Goal: Navigation & Orientation: Find specific page/section

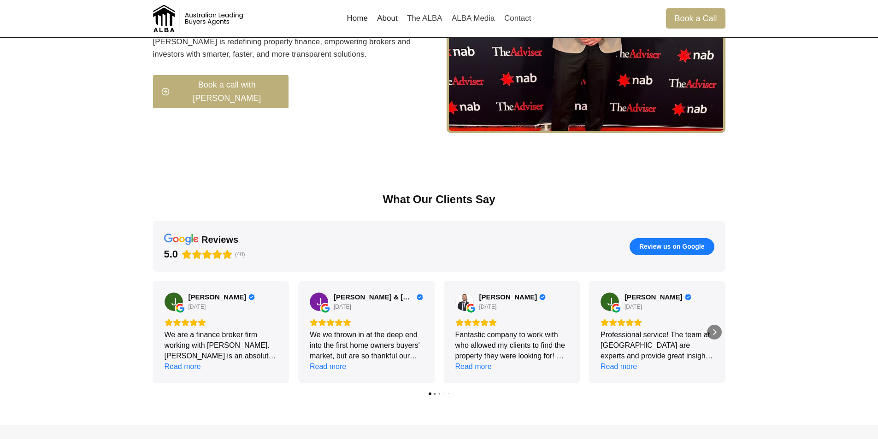
scroll to position [1198, 0]
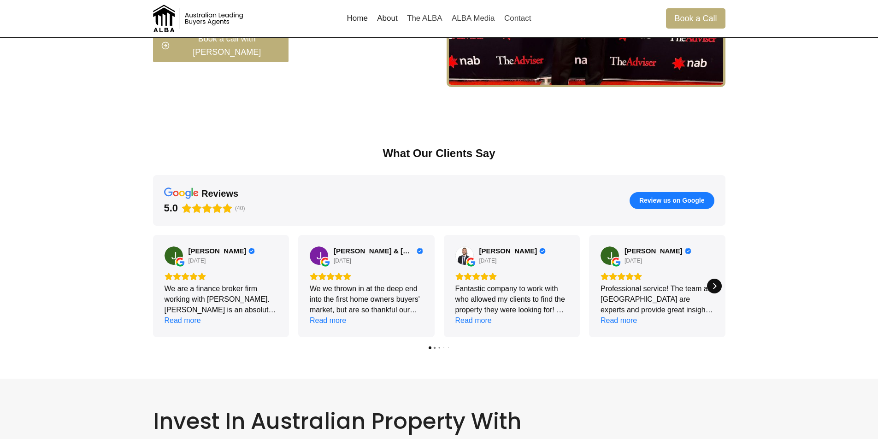
click at [711, 283] on icon "Next" at bounding box center [714, 285] width 7 height 7
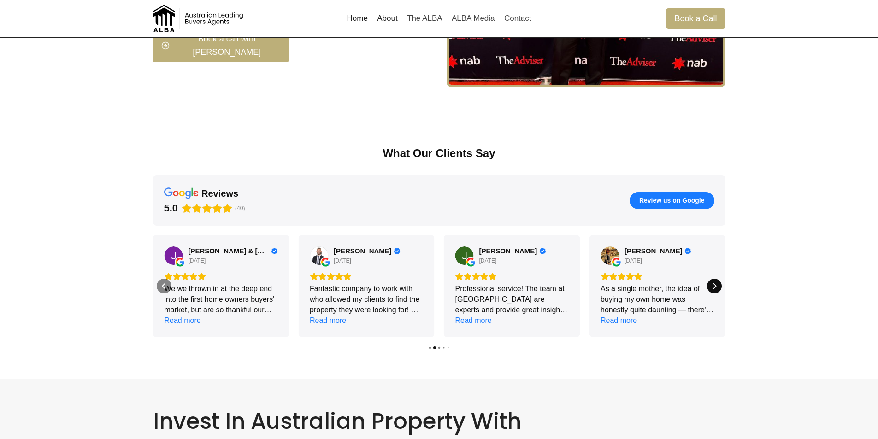
click at [711, 283] on icon "Next" at bounding box center [714, 285] width 7 height 7
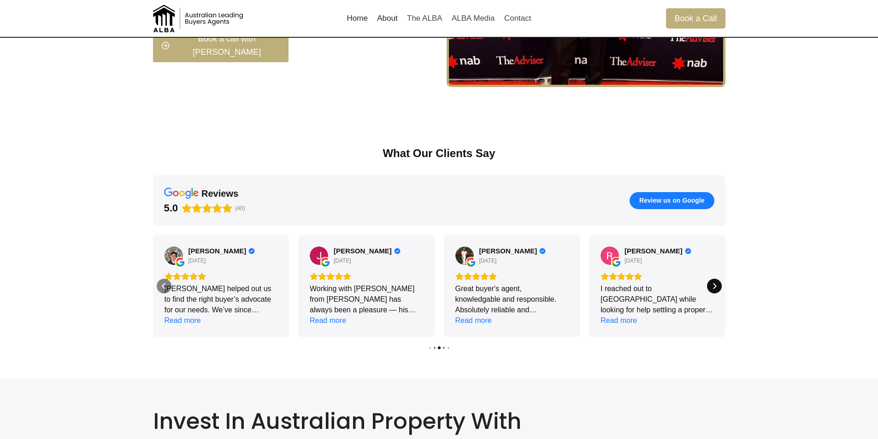
click at [711, 283] on icon "Next" at bounding box center [714, 285] width 7 height 7
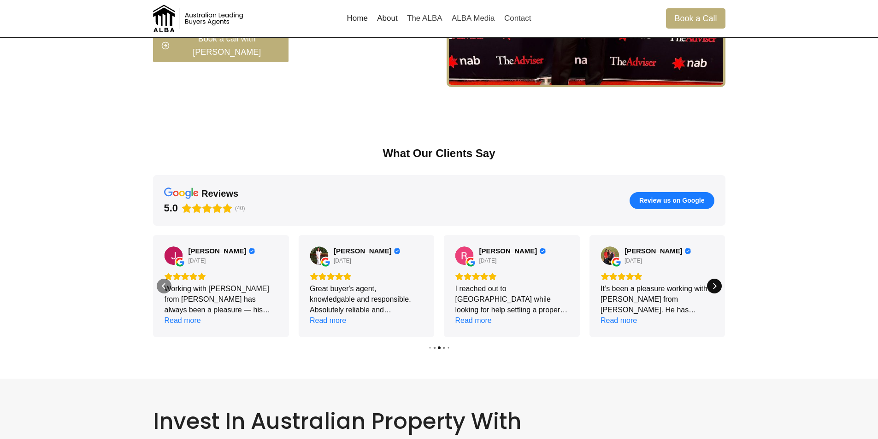
click at [711, 283] on icon "Next" at bounding box center [714, 285] width 7 height 7
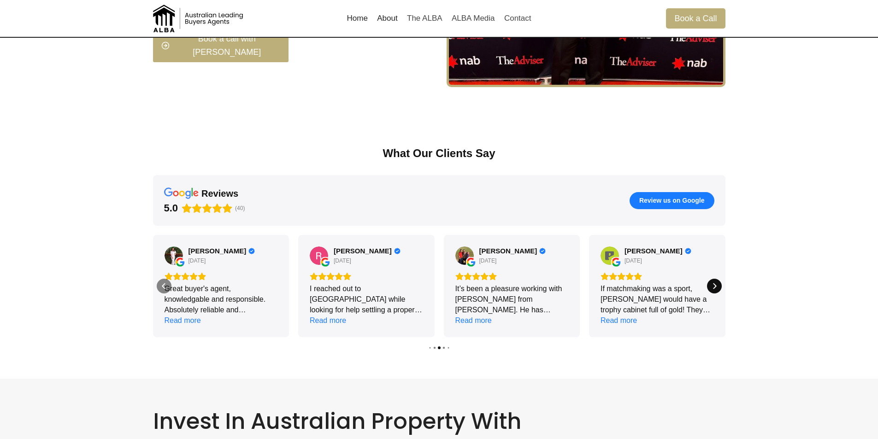
click at [711, 283] on icon "Next" at bounding box center [714, 285] width 7 height 7
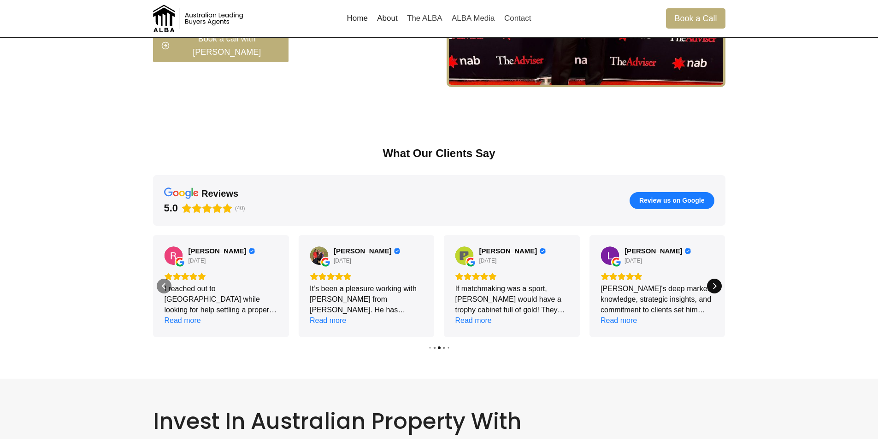
click at [711, 283] on icon "Next" at bounding box center [714, 285] width 7 height 7
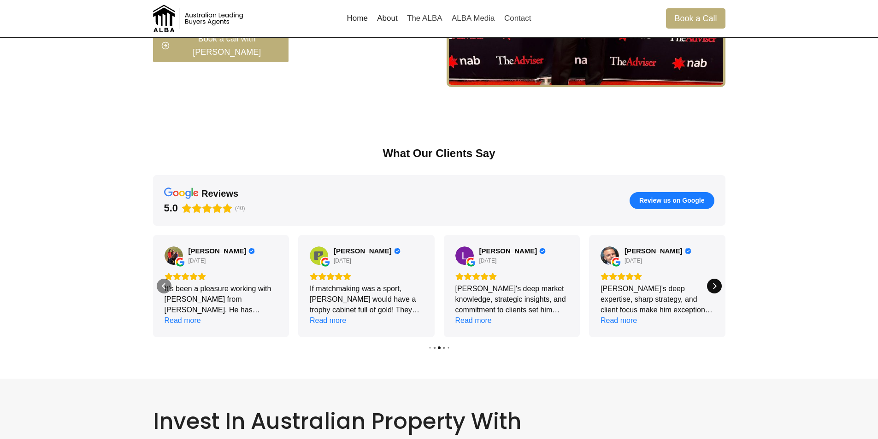
click at [711, 283] on icon "Next" at bounding box center [714, 285] width 7 height 7
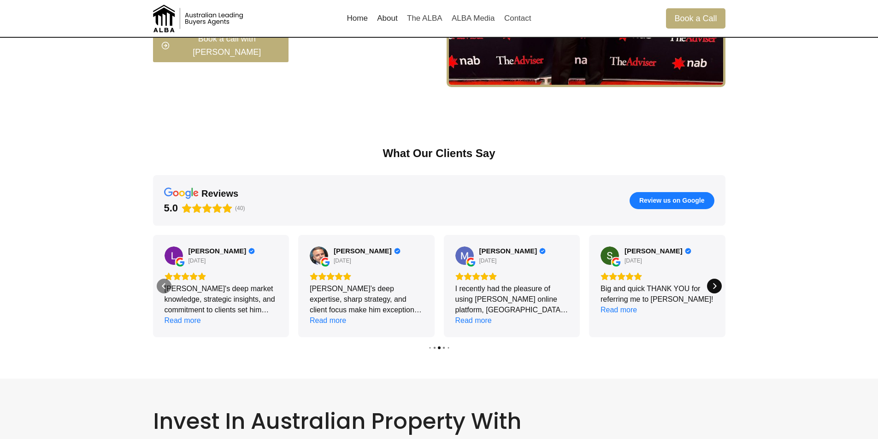
click at [711, 283] on icon "Next" at bounding box center [714, 285] width 7 height 7
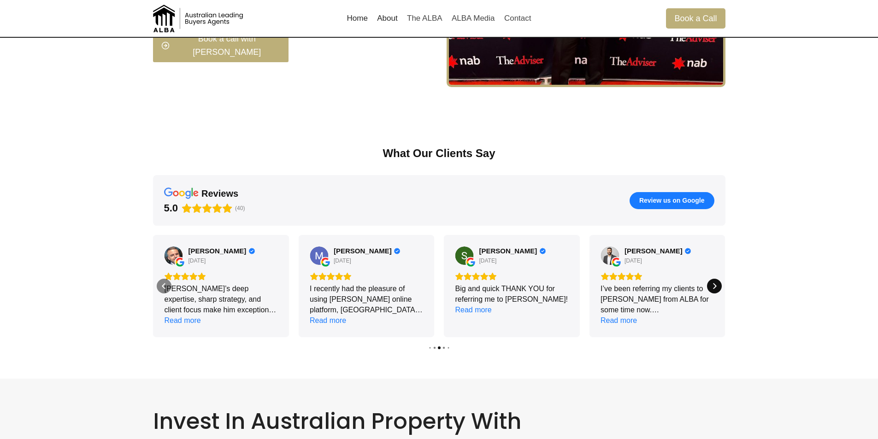
click at [711, 283] on icon "Next" at bounding box center [714, 285] width 7 height 7
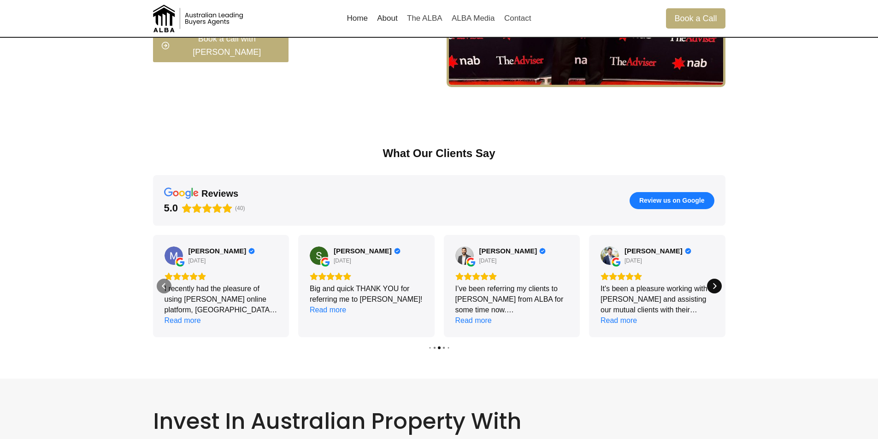
click at [711, 283] on icon "Next" at bounding box center [714, 285] width 7 height 7
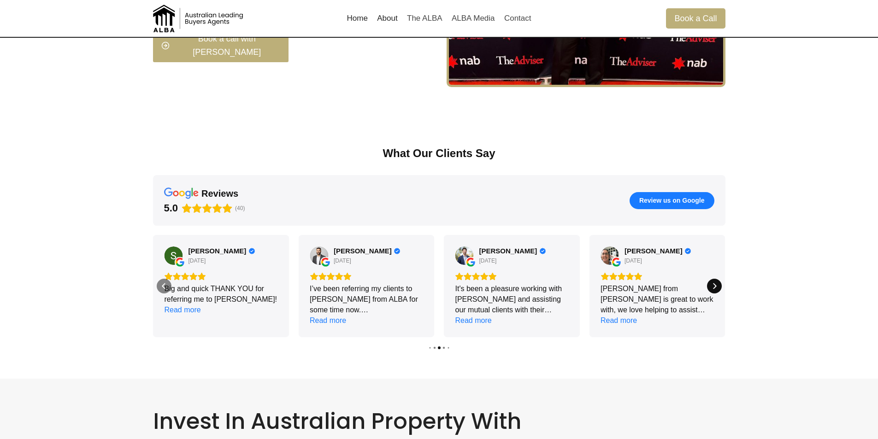
click at [711, 283] on icon "Next" at bounding box center [714, 285] width 7 height 7
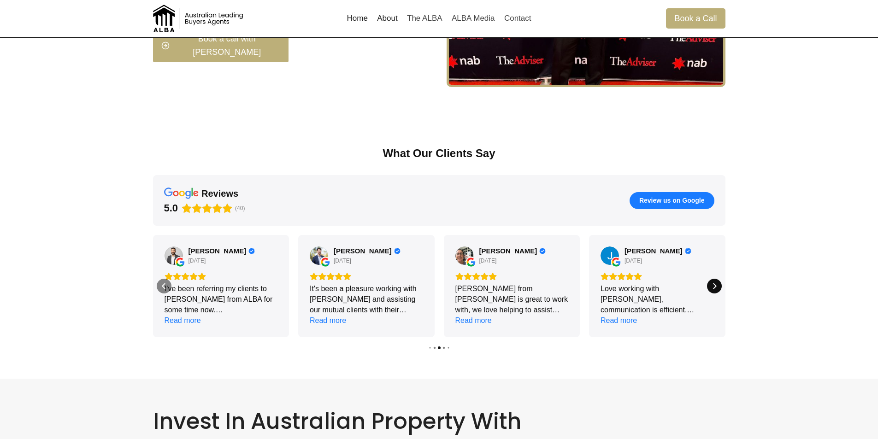
click at [711, 283] on icon "Next" at bounding box center [714, 285] width 7 height 7
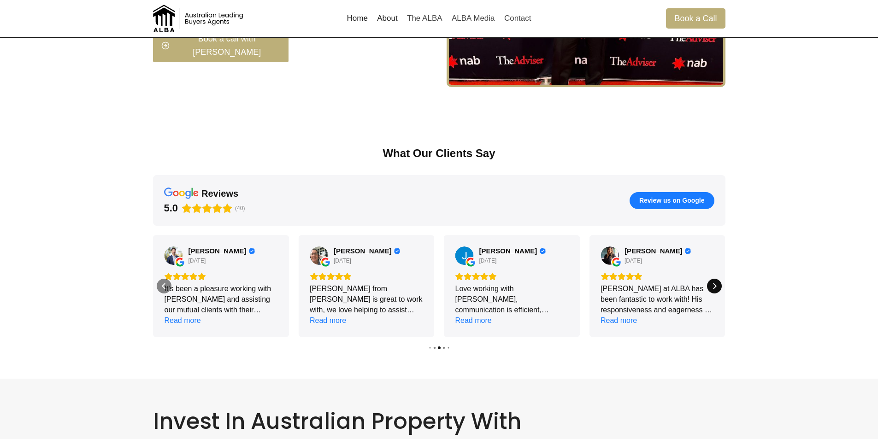
click at [711, 283] on icon "Next" at bounding box center [714, 285] width 7 height 7
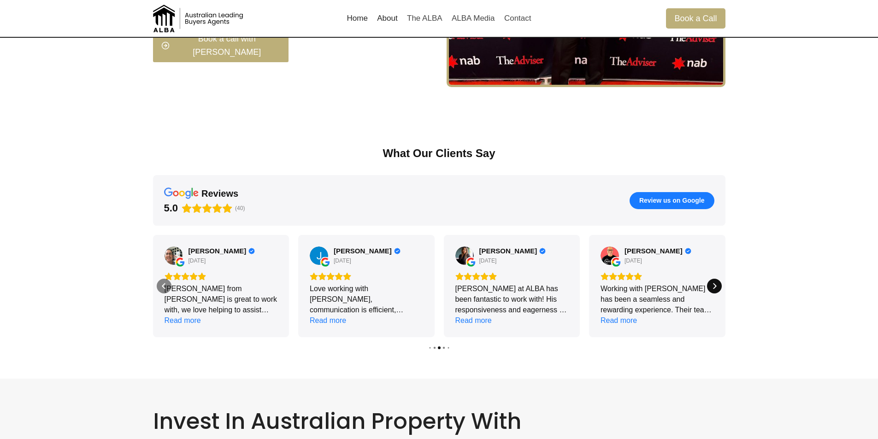
click at [711, 283] on icon "Next" at bounding box center [714, 285] width 7 height 7
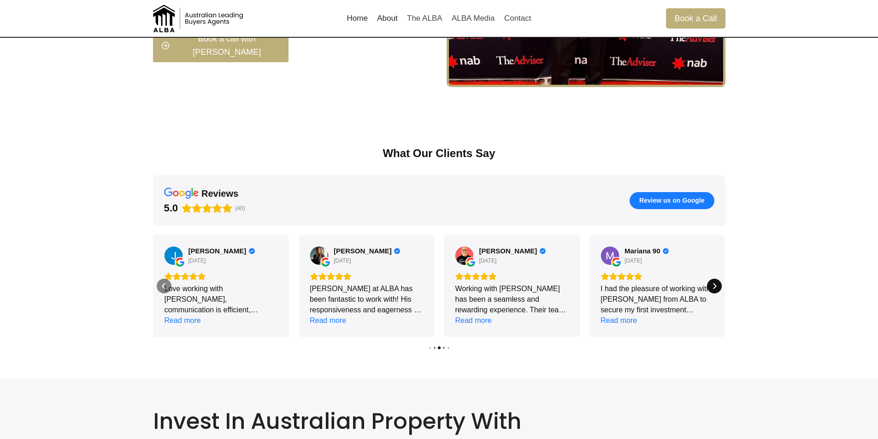
click at [711, 283] on icon "Next" at bounding box center [714, 285] width 7 height 7
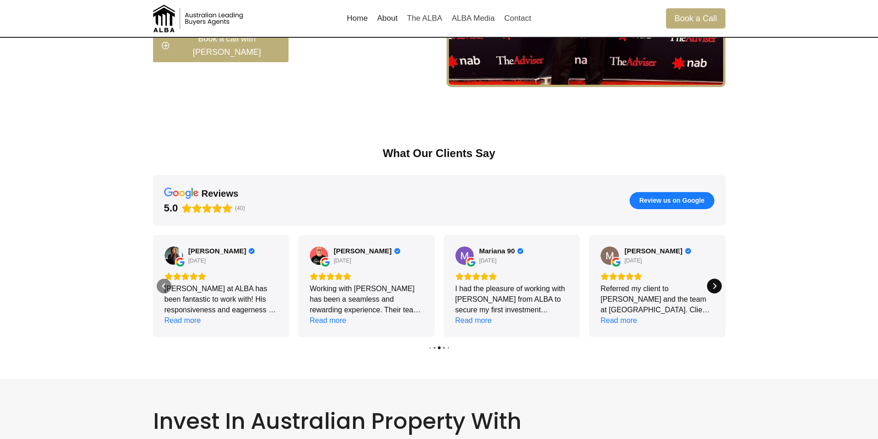
click at [711, 283] on icon "Next" at bounding box center [714, 285] width 7 height 7
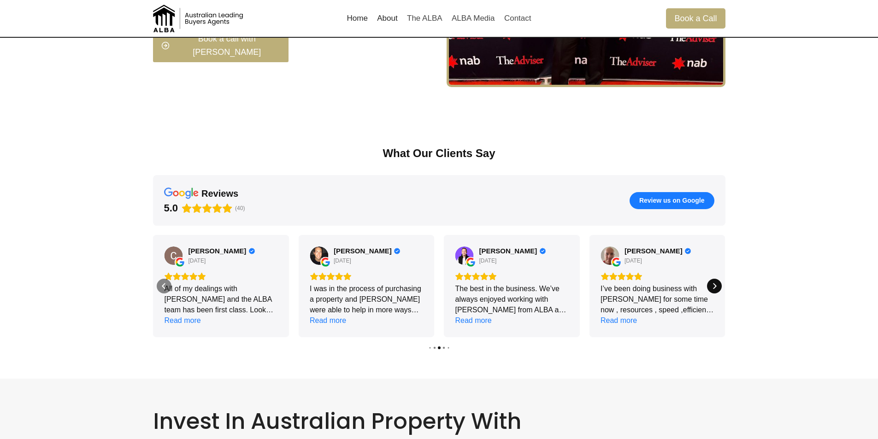
click at [711, 283] on icon "Next" at bounding box center [714, 285] width 7 height 7
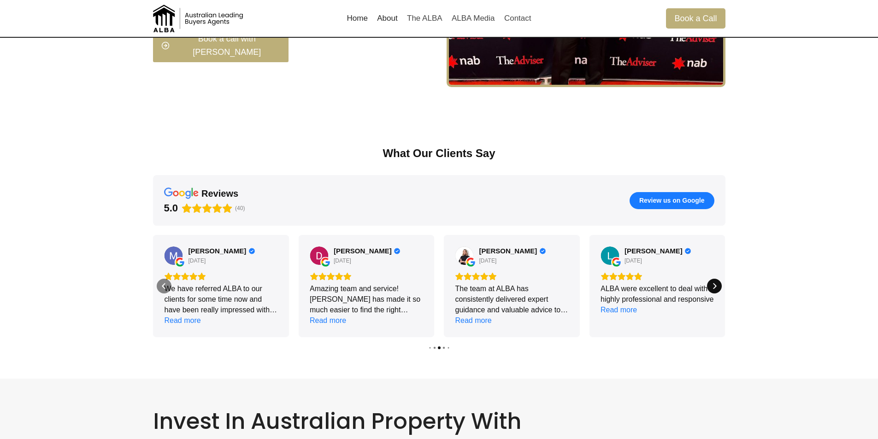
click at [711, 283] on icon "Next" at bounding box center [714, 285] width 7 height 7
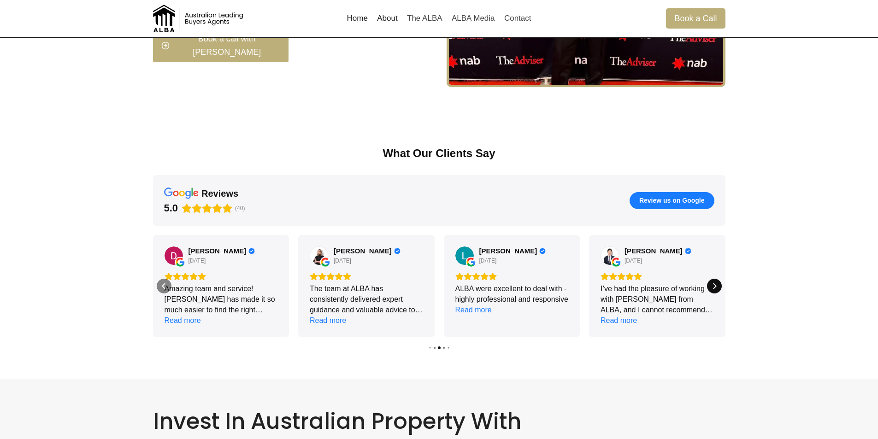
click at [711, 283] on icon "Next" at bounding box center [714, 285] width 7 height 7
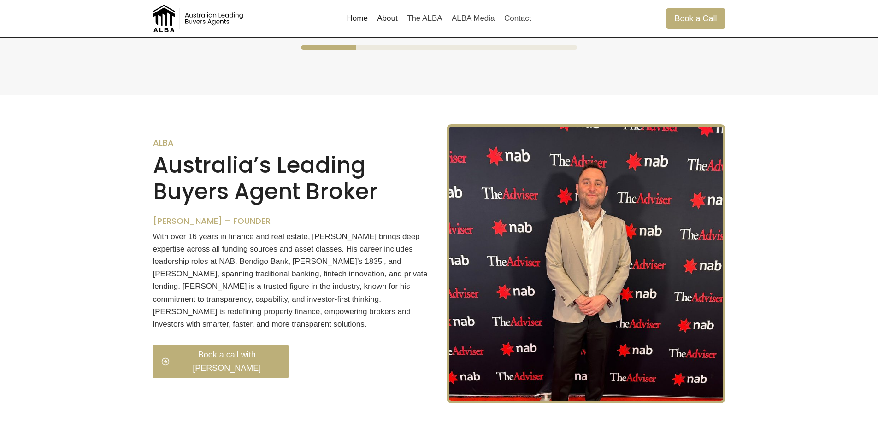
scroll to position [691, 0]
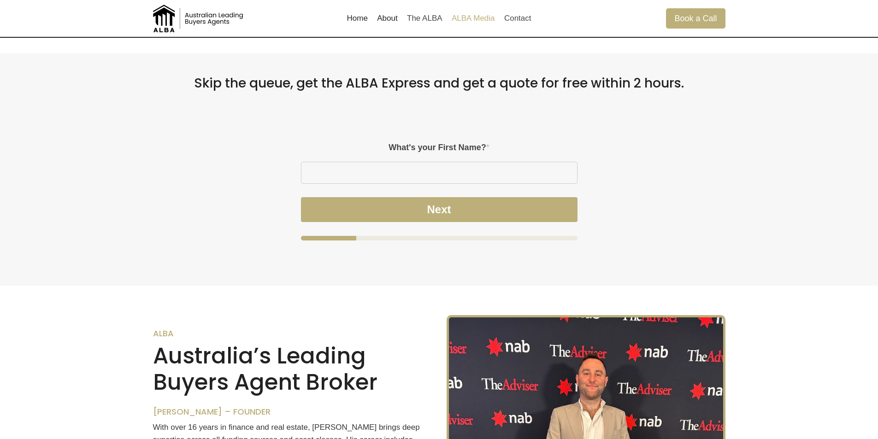
click at [487, 21] on link "ALBA Media" at bounding box center [473, 18] width 53 height 22
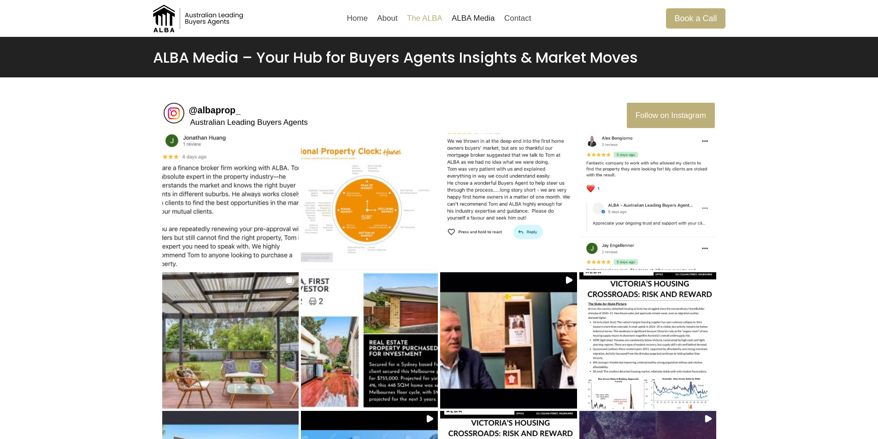
click at [431, 20] on link "The ALBA" at bounding box center [424, 18] width 45 height 22
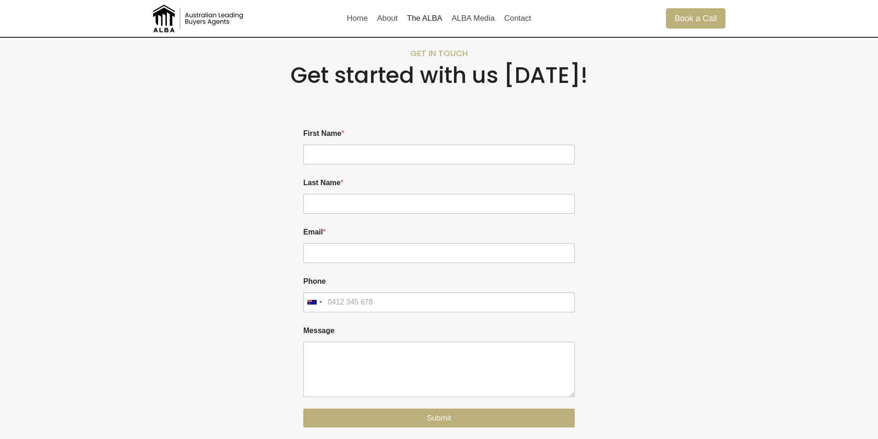
scroll to position [843, 0]
